Goal: Book appointment/travel/reservation

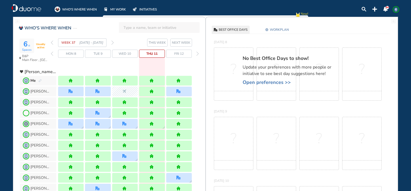
click at [268, 28] on img "settings-cog-6184ad" at bounding box center [266, 29] width 3 height 3
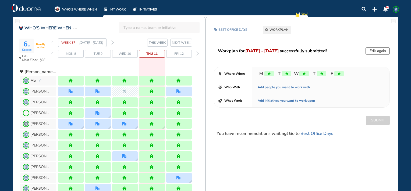
click at [112, 41] on img "forward week" at bounding box center [112, 42] width 2 height 4
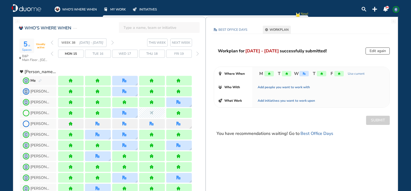
click at [381, 49] on button "Edit again" at bounding box center [378, 50] width 24 height 7
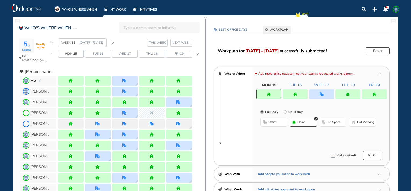
click at [368, 90] on div at bounding box center [374, 94] width 25 height 10
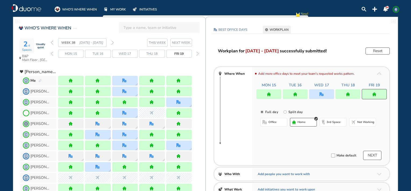
click at [279, 122] on button "office" at bounding box center [274, 122] width 27 height 9
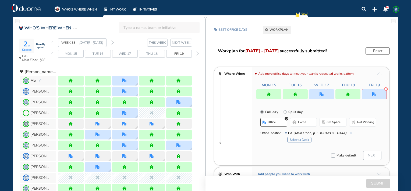
click at [295, 139] on button "Select a Desk" at bounding box center [299, 139] width 24 height 5
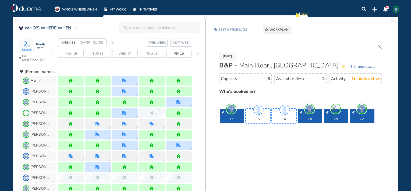
click at [361, 109] on span "KM" at bounding box center [362, 108] width 8 height 8
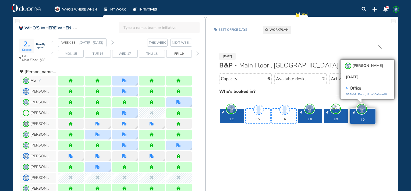
click at [111, 43] on img "forward week" at bounding box center [112, 42] width 2 height 4
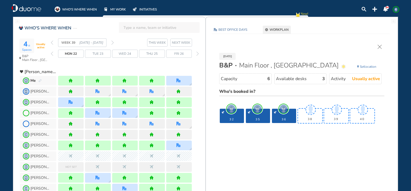
click at [111, 43] on img "forward week" at bounding box center [112, 42] width 2 height 4
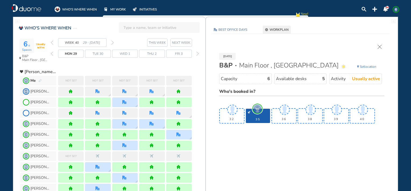
click at [378, 50] on div "[DATE] B&P Main Floor , Hotel Cubicle Set location Capacity 6 Available desks 5…" at bounding box center [302, 85] width 176 height 81
click at [379, 48] on img "cross-thin" at bounding box center [380, 47] width 4 height 4
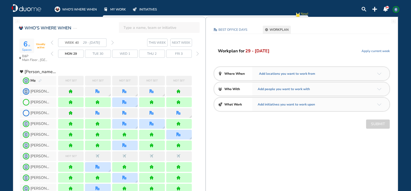
click at [377, 74] on div "Add locations you want to work from" at bounding box center [320, 73] width 137 height 13
click at [381, 72] on img "arrow-down-a5b4c4" at bounding box center [379, 73] width 4 height 2
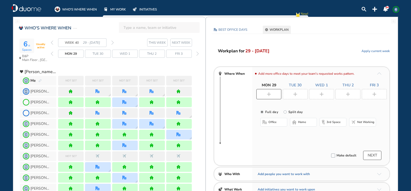
click at [278, 123] on button "office" at bounding box center [274, 122] width 27 height 9
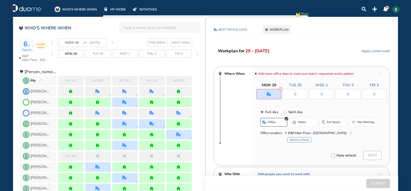
click at [293, 138] on button "Select a Desk" at bounding box center [299, 139] width 24 height 5
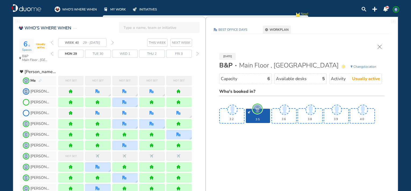
click at [258, 110] on span "WC" at bounding box center [258, 108] width 8 height 8
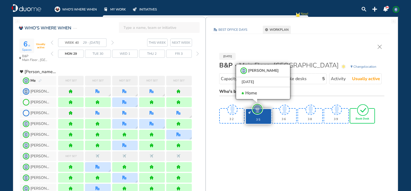
click at [365, 118] on span "Book Desk" at bounding box center [362, 118] width 13 height 3
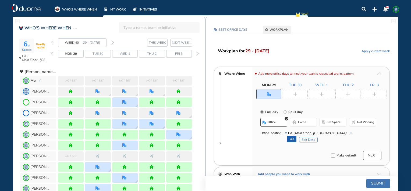
click at [375, 94] on img "plus-rounded-bdbdbd" at bounding box center [375, 94] width 4 height 4
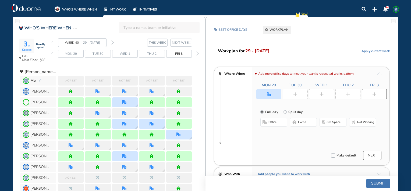
click at [283, 124] on button "office" at bounding box center [274, 122] width 27 height 9
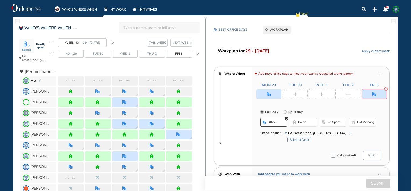
click at [52, 42] on img "back week" at bounding box center [52, 42] width 2 height 4
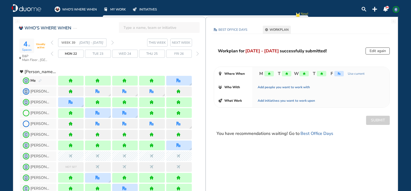
click at [52, 42] on img "back week" at bounding box center [52, 42] width 2 height 4
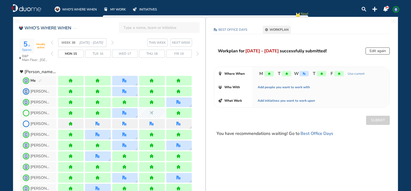
click at [375, 51] on button "Edit again" at bounding box center [378, 50] width 24 height 7
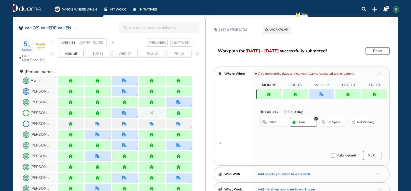
click at [369, 94] on div at bounding box center [374, 94] width 25 height 10
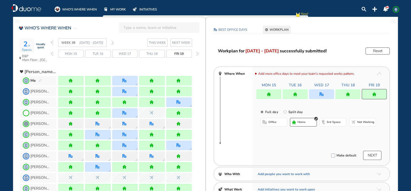
click at [277, 124] on button "office" at bounding box center [274, 122] width 27 height 9
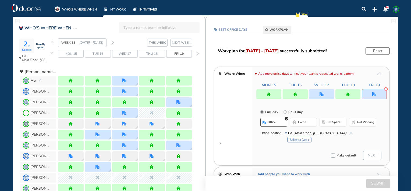
click at [293, 139] on button "Select a Desk" at bounding box center [299, 139] width 24 height 5
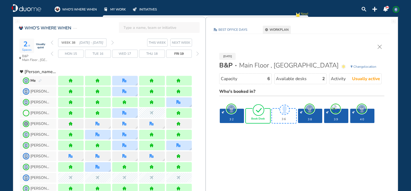
click at [258, 115] on img "tick-rounded-outline" at bounding box center [258, 109] width 12 height 13
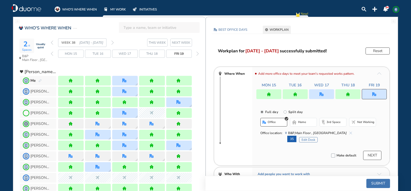
click at [369, 180] on button "Submit" at bounding box center [379, 182] width 24 height 9
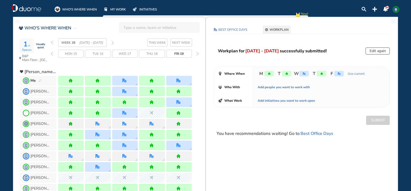
click at [113, 42] on img "forward week" at bounding box center [112, 42] width 2 height 4
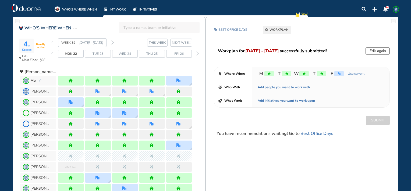
click at [113, 42] on img "forward week" at bounding box center [112, 42] width 2 height 4
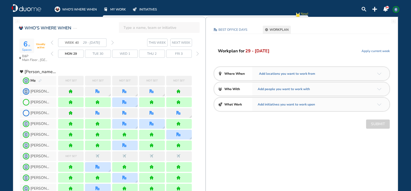
click at [381, 72] on img "arrow-down-a5b4c4" at bounding box center [379, 73] width 4 height 2
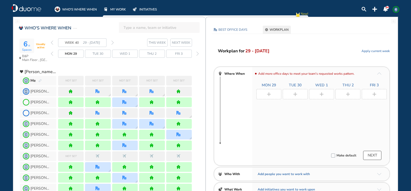
click at [299, 123] on div "Add more office days to meet your team's requested works pattern. Mon 29 Tue 30…" at bounding box center [320, 116] width 137 height 98
click at [276, 96] on div at bounding box center [269, 94] width 25 height 10
click at [297, 121] on button "home" at bounding box center [303, 122] width 27 height 9
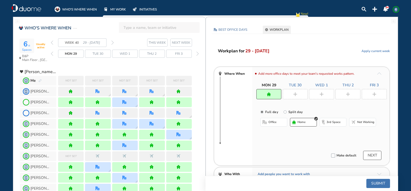
click at [297, 97] on div at bounding box center [295, 94] width 25 height 10
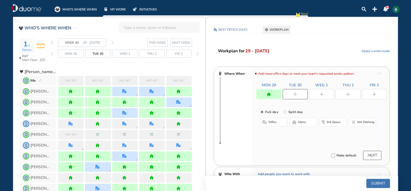
click at [300, 120] on span "home" at bounding box center [302, 122] width 8 height 4
click at [319, 95] on div at bounding box center [321, 94] width 25 height 10
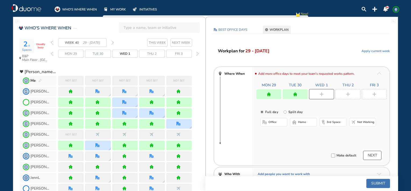
click at [305, 120] on span "home" at bounding box center [302, 122] width 8 height 4
click at [353, 95] on div at bounding box center [348, 94] width 25 height 10
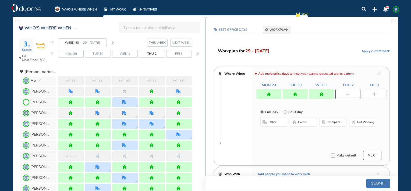
click at [310, 120] on button "home" at bounding box center [303, 122] width 27 height 9
click at [366, 95] on div at bounding box center [374, 94] width 25 height 10
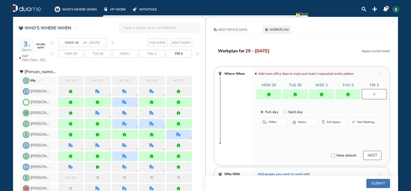
click at [278, 121] on button "office" at bounding box center [274, 122] width 27 height 9
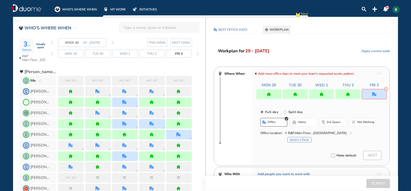
click at [294, 138] on button "Select a Desk" at bounding box center [299, 139] width 24 height 5
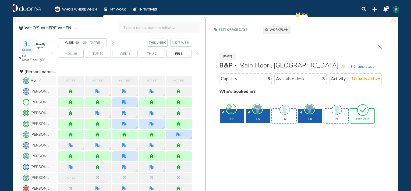
click at [367, 119] on span "Book Desk" at bounding box center [362, 118] width 13 height 3
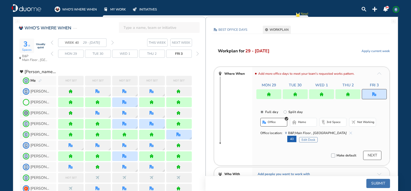
click at [377, 181] on button "Submit" at bounding box center [379, 182] width 24 height 9
